Goal: Check status: Check status

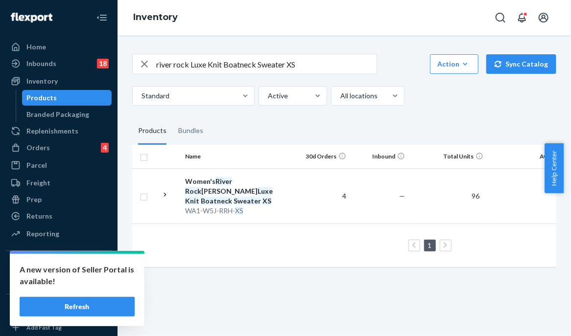
click at [95, 301] on button "Refresh" at bounding box center [77, 307] width 115 height 20
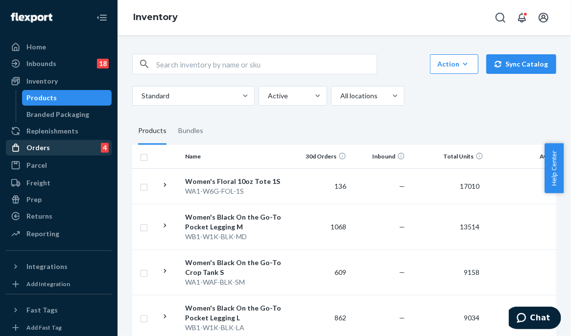
click at [70, 144] on div "Orders 4" at bounding box center [59, 148] width 104 height 14
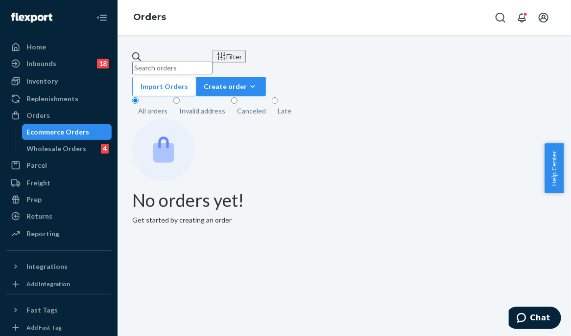
drag, startPoint x: 227, startPoint y: 66, endPoint x: 172, endPoint y: 68, distance: 54.9
click at [183, 68] on input "text" at bounding box center [172, 68] width 80 height 13
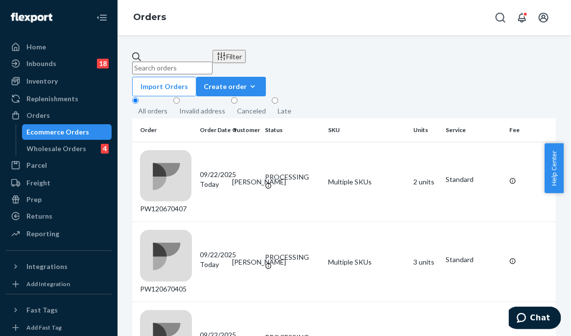
paste input "PW120653678"
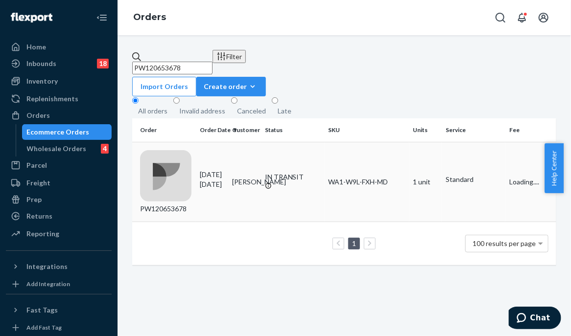
type input "PW120653678"
click at [289, 172] on div "IN TRANSIT" at bounding box center [293, 177] width 56 height 10
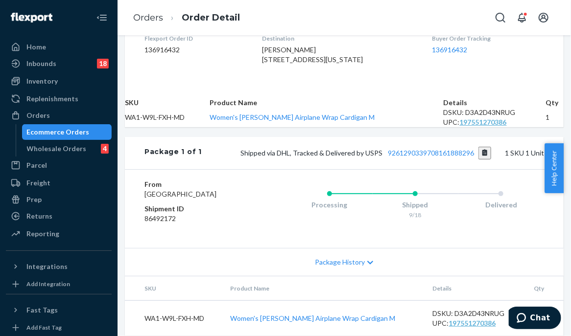
scroll to position [348, 0]
click at [401, 149] on link "9261290339708161888296" at bounding box center [431, 153] width 86 height 8
click at [58, 78] on div "Inventory" at bounding box center [59, 81] width 104 height 14
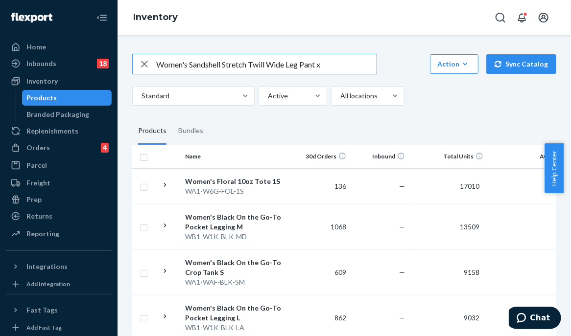
type input "Women's Sandshell Stretch Twill Wide Leg Pant x"
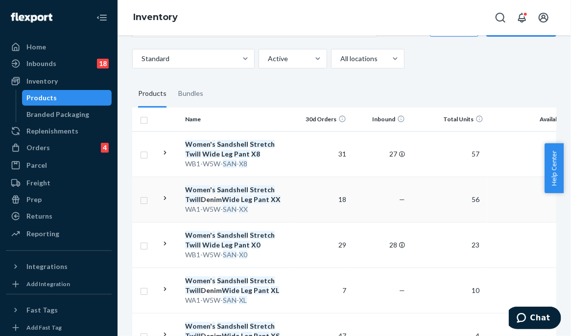
scroll to position [98, 0]
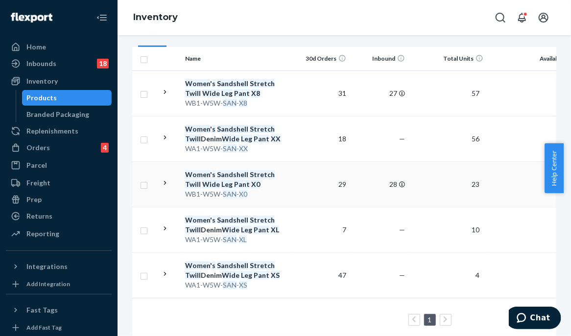
click at [214, 180] on div "Women ' s Sandshell Stretch Twill Wide Leg Pant X0" at bounding box center [236, 180] width 102 height 20
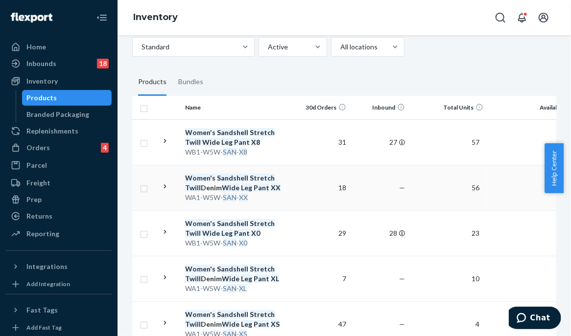
scroll to position [98, 0]
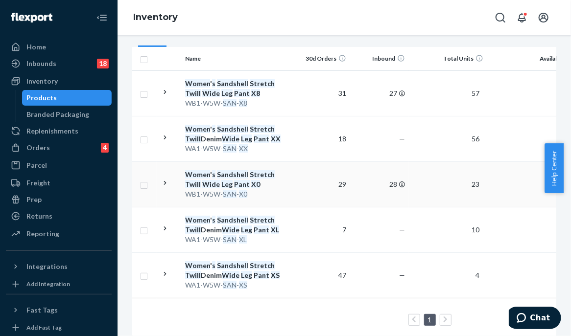
click at [286, 184] on div "Women ' s Sandshell Stretch Twill Wide Leg Pant X0" at bounding box center [236, 180] width 102 height 20
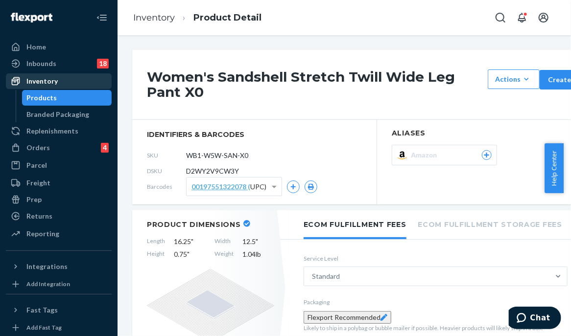
click at [83, 74] on div "Inventory" at bounding box center [59, 81] width 104 height 14
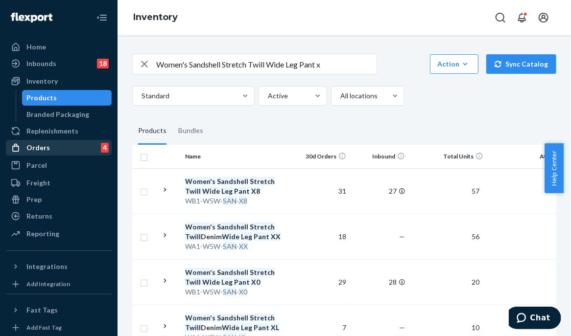
click at [64, 150] on div "Orders 4" at bounding box center [59, 148] width 104 height 14
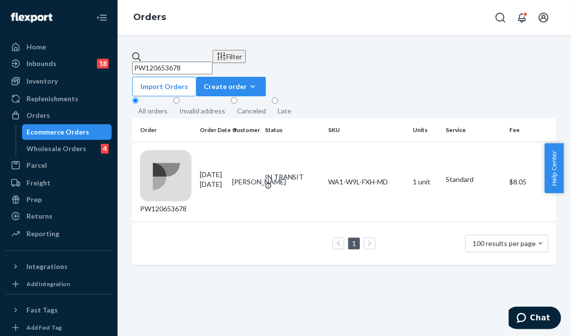
drag, startPoint x: 108, startPoint y: 41, endPoint x: 135, endPoint y: 60, distance: 33.0
click at [43, 41] on div "Home Inbounds 18 Shipping Plans Problems 18 Inventory Products Branded Packagin…" at bounding box center [285, 168] width 571 height 336
drag, startPoint x: 166, startPoint y: 70, endPoint x: 164, endPoint y: 54, distance: 15.7
click at [164, 62] on input "PW120653678" at bounding box center [172, 68] width 80 height 13
click at [185, 62] on input "PW120653678" at bounding box center [172, 68] width 80 height 13
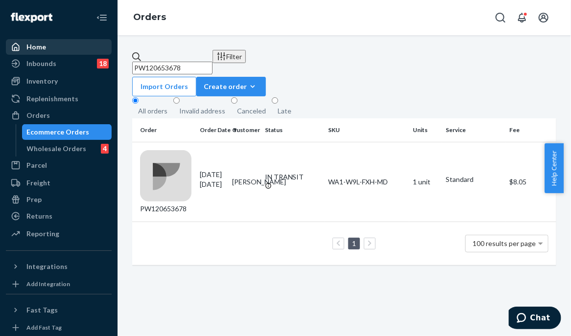
drag, startPoint x: 198, startPoint y: 57, endPoint x: 114, endPoint y: 54, distance: 84.3
click at [99, 51] on div "Home Inbounds 18 Shipping Plans Problems 18 Inventory Products Branded Packagin…" at bounding box center [285, 168] width 571 height 336
paste input "1968"
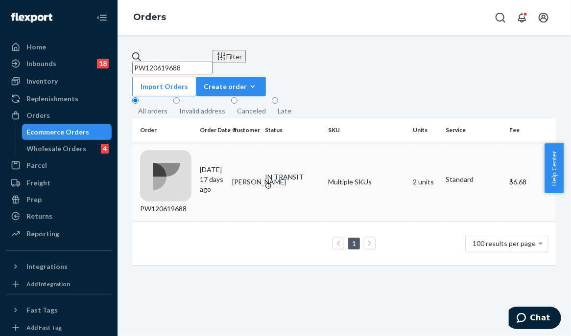
type input "PW120619688"
click at [261, 160] on td "[PERSON_NAME]" at bounding box center [244, 182] width 32 height 80
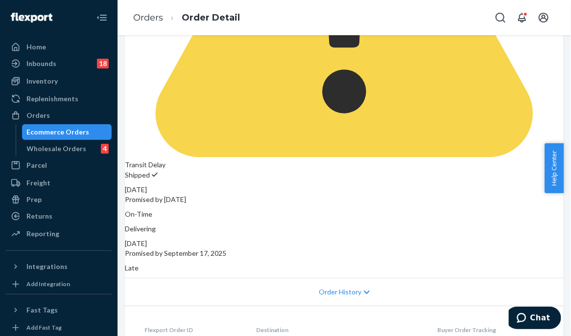
scroll to position [380, 0]
